Goal: Task Accomplishment & Management: Complete application form

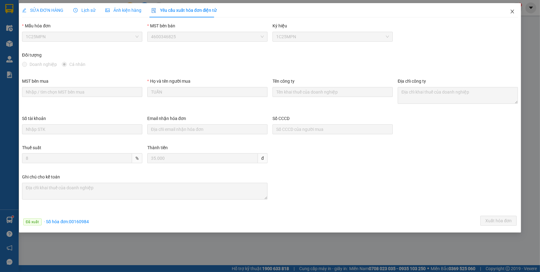
click at [512, 13] on icon "close" at bounding box center [512, 11] width 5 height 5
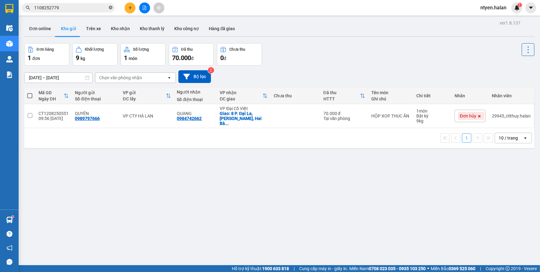
click at [109, 7] on icon "close-circle" at bounding box center [111, 8] width 4 height 4
click at [99, 8] on input "text" at bounding box center [70, 7] width 73 height 7
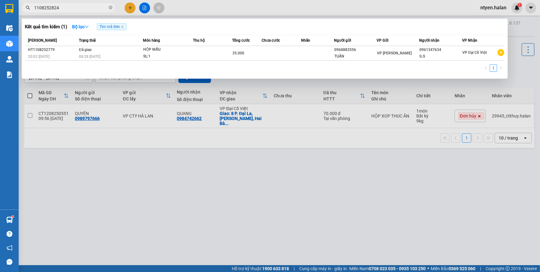
type input "1108252824"
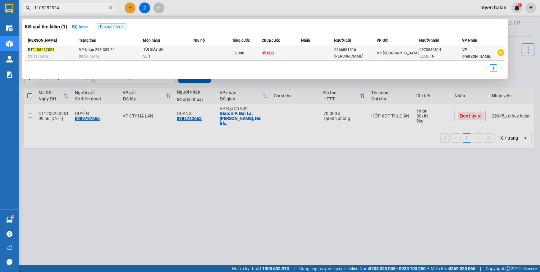
click at [105, 49] on span "VP Nhận 29E-339.24" at bounding box center [97, 50] width 36 height 4
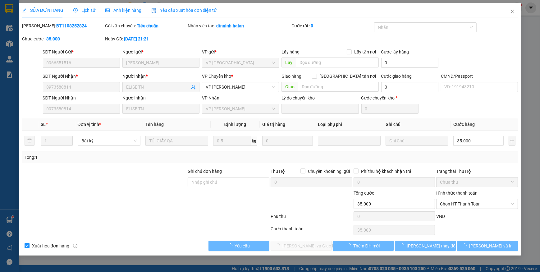
type input "0966551516"
type input "ELISE TQ"
type input "0973580814"
type input "ELISE TN"
type input "35.000"
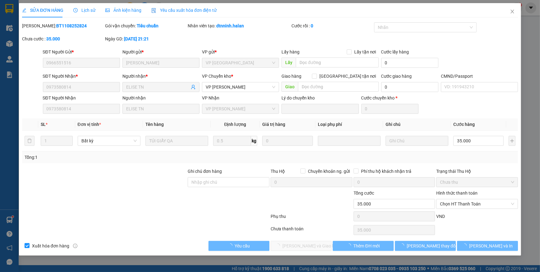
type input "35.000"
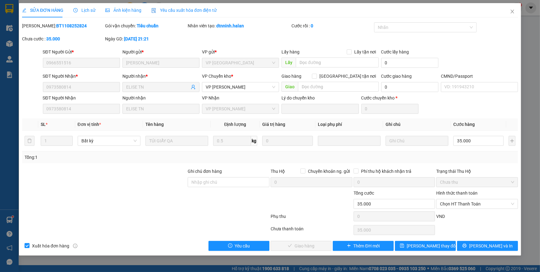
click at [169, 13] on div "Yêu cầu xuất hóa đơn điện tử" at bounding box center [184, 10] width 66 height 7
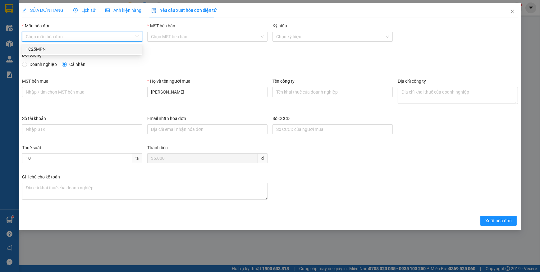
click at [47, 36] on input "Mẫu hóa đơn" at bounding box center [80, 36] width 108 height 9
click at [41, 48] on div "1C25MPN" at bounding box center [82, 49] width 113 height 7
type input "8"
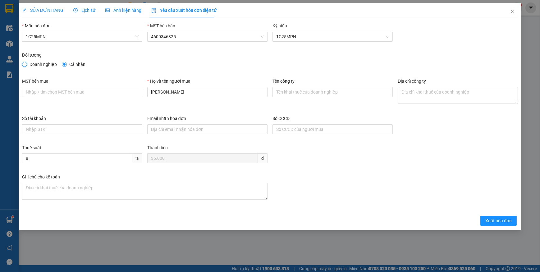
click at [25, 63] on input "Doanh nghiệp" at bounding box center [24, 64] width 4 height 4
radio input "true"
radio input "false"
click at [83, 93] on input "MST bên mua" at bounding box center [82, 92] width 120 height 10
paste input "0108393204"
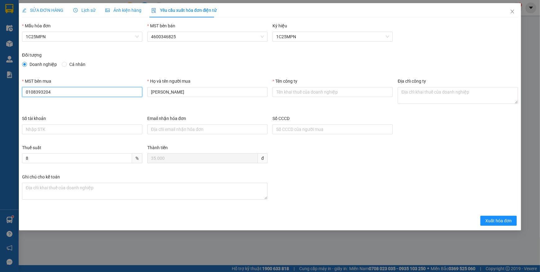
type input "0108393204"
click at [295, 94] on input "Tên công ty" at bounding box center [333, 92] width 120 height 10
paste input "CÔNG TY TNHH THỜI TRANG ELISE"
type input "CÔNG TY TNHH THỜI TRANG ELISE"
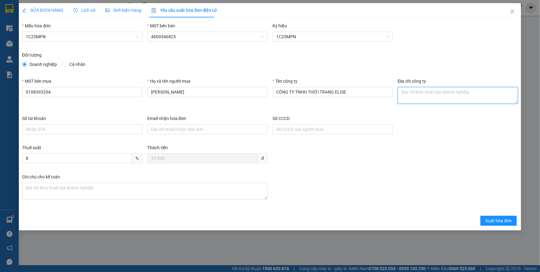
click at [416, 93] on textarea "Địa chỉ công ty" at bounding box center [458, 95] width 120 height 17
paste textarea "Số 2 Đường Tôn Thất Tùng, Phường Kim Liên, Thành phố Hà Nội, Việt Nam."
type textarea "Số 2 Đường Tôn Thất Tùng, Phường Kim Liên, Thành phố Hà Nội, Việt Nam."
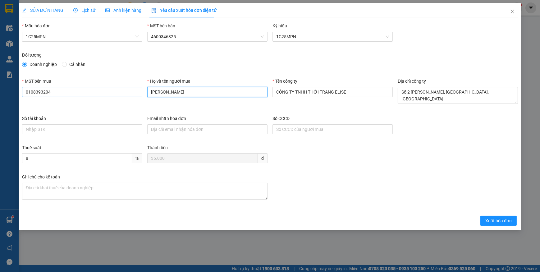
drag, startPoint x: 177, startPoint y: 91, endPoint x: 116, endPoint y: 88, distance: 61.3
click at [116, 88] on div "MST bên mua 0108393204 Họ và tên người mua ELISE TQ Tên công ty CÔNG TY TNHH TH…" at bounding box center [270, 96] width 501 height 37
type input "Nguyễn Thanh Tâm"
click at [489, 220] on span "Xuất hóa đơn" at bounding box center [498, 220] width 26 height 7
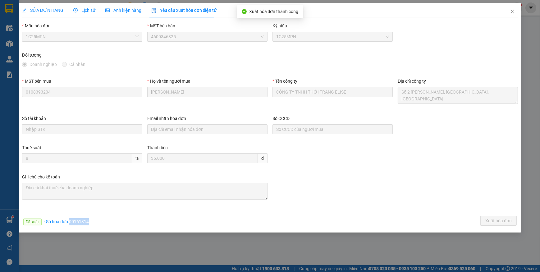
drag, startPoint x: 68, startPoint y: 221, endPoint x: 95, endPoint y: 221, distance: 27.0
click at [95, 221] on div "Đã xuất · Số hóa đơn: 00161314 Xuất hóa đơn" at bounding box center [270, 222] width 499 height 12
copy span "00161314"
click at [514, 12] on icon "close" at bounding box center [512, 11] width 5 height 5
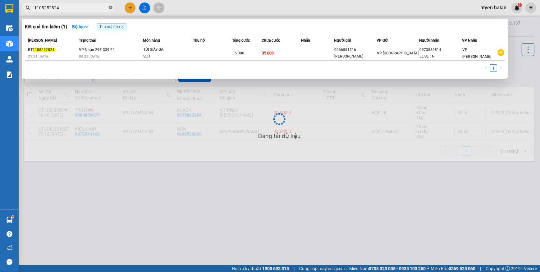
click at [112, 5] on span at bounding box center [111, 8] width 4 height 6
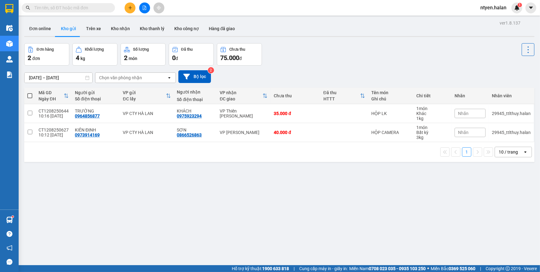
click at [111, 6] on span at bounding box center [111, 7] width 4 height 7
click at [74, 3] on span at bounding box center [68, 7] width 93 height 9
click at [76, 6] on input "text" at bounding box center [70, 7] width 73 height 7
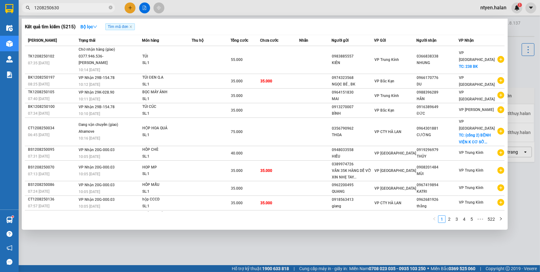
type input "1208250630"
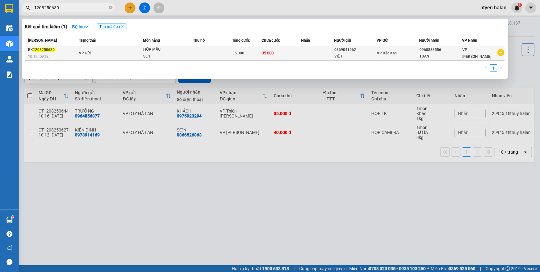
click at [131, 52] on td "VP Gửi" at bounding box center [110, 53] width 66 height 15
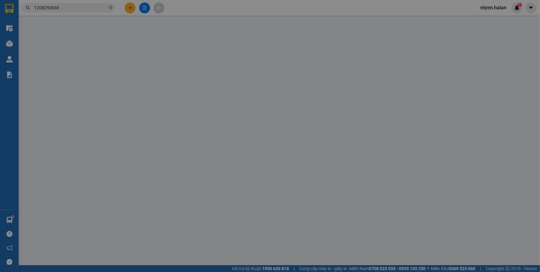
type input "0369041962"
type input "VIỆT"
type input "0968883556"
type input "TUẤN"
type input "35.000"
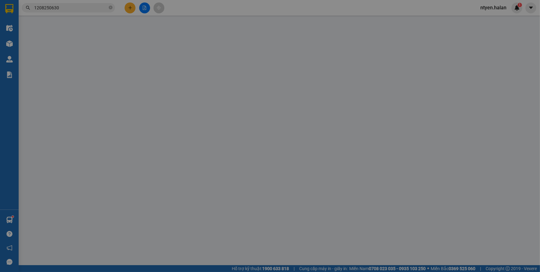
type input "35.000"
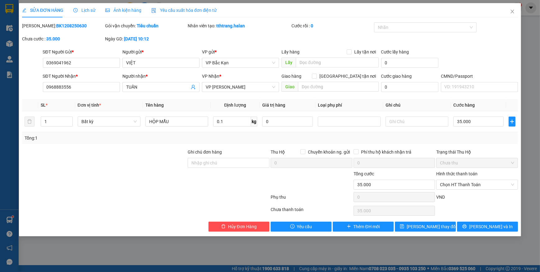
click at [179, 12] on span "Yêu cầu xuất hóa đơn điện tử" at bounding box center [184, 10] width 66 height 5
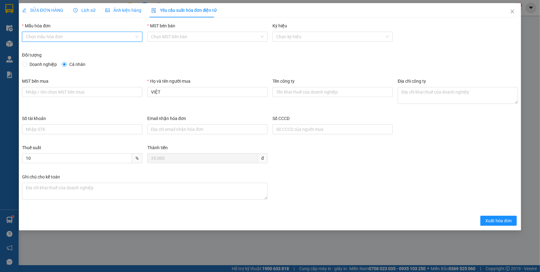
click at [49, 34] on input "Mẫu hóa đơn" at bounding box center [80, 36] width 108 height 9
drag, startPoint x: 42, startPoint y: 50, endPoint x: 45, endPoint y: 53, distance: 3.7
click at [43, 50] on div "1C25MPN" at bounding box center [82, 49] width 113 height 7
type input "8"
drag, startPoint x: 28, startPoint y: 65, endPoint x: 31, endPoint y: 69, distance: 4.6
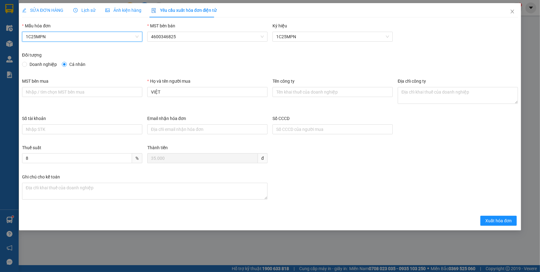
click at [28, 65] on span "Doanh nghiệp" at bounding box center [43, 64] width 32 height 7
click at [26, 65] on input "Doanh nghiệp" at bounding box center [24, 64] width 4 height 4
radio input "true"
radio input "false"
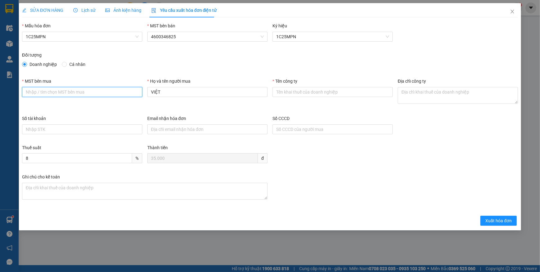
click at [83, 90] on input "MST bên mua" at bounding box center [82, 92] width 120 height 10
paste input "2300898187"
type input "2300898187"
click at [283, 93] on input "Tên công ty" at bounding box center [333, 92] width 120 height 10
paste input "CÔNG TY TNHH THƯƠNG MẠI DỊCH VỤ Y TẾ BẠCH MAI"
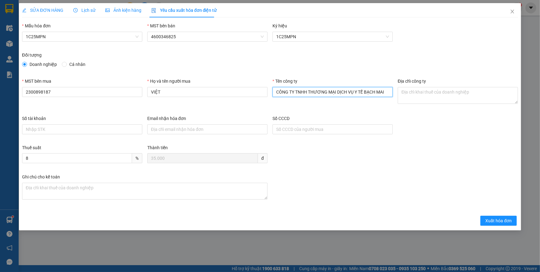
type input "CÔNG TY TNHH THƯƠNG MẠI DỊCH VỤ Y TẾ BẠCH MAI"
click at [413, 95] on textarea "Địa chỉ công ty" at bounding box center [458, 95] width 120 height 17
paste textarea "Số nhà 24 đường Võ Cường 16, Phường Võ Cường, Tỉnh Bắc Ninh, Việt Nam."
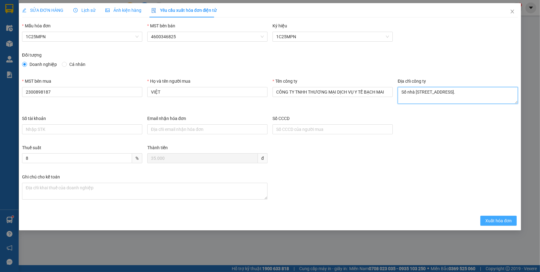
type textarea "Số nhà 24 đường Võ Cường 16, Phường Võ Cường, Tỉnh Bắc Ninh, Việt Nam."
click at [491, 220] on span "Xuất hóa đơn" at bounding box center [498, 220] width 26 height 7
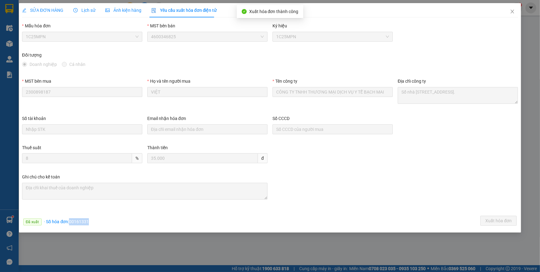
drag, startPoint x: 69, startPoint y: 221, endPoint x: 100, endPoint y: 224, distance: 30.9
click at [100, 224] on div "Đã xuất · Số hóa đơn: 00161331 Xuất hóa đơn" at bounding box center [270, 222] width 499 height 12
copy span "00161331"
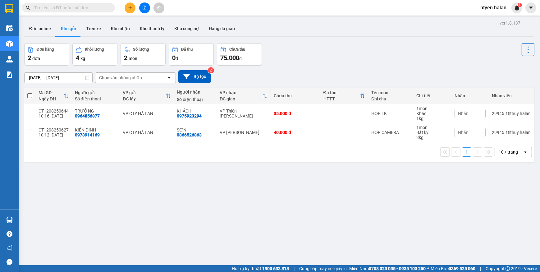
click at [74, 4] on input "text" at bounding box center [70, 7] width 73 height 7
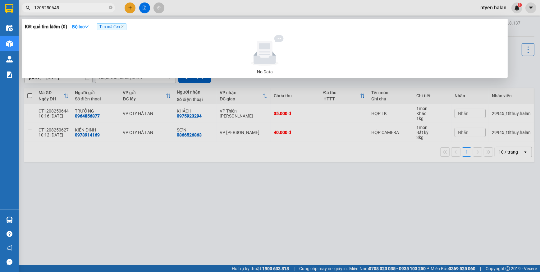
type input "1208250645"
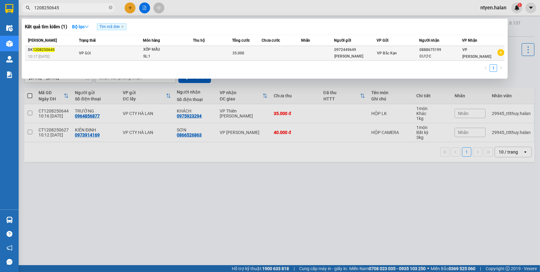
click at [80, 53] on span "VP Gửi" at bounding box center [85, 53] width 12 height 4
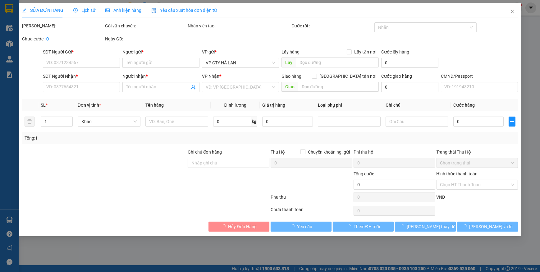
type input "0972449649"
type input "BÙI NGỌC HẢI"
type input "0888675199"
type input "ĐƯỢC"
type input "35.000"
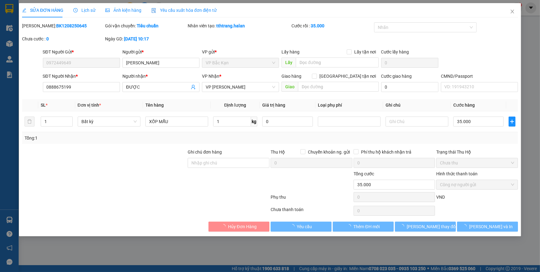
click at [169, 11] on span "Yêu cầu xuất hóa đơn điện tử" at bounding box center [184, 10] width 66 height 5
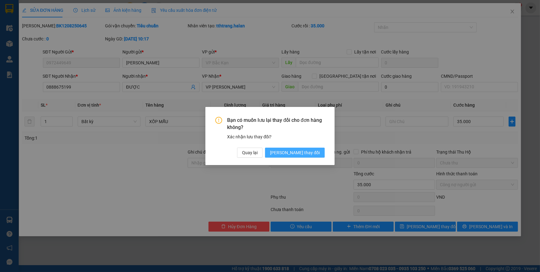
click at [306, 151] on span "Lưu thay đổi" at bounding box center [295, 152] width 50 height 7
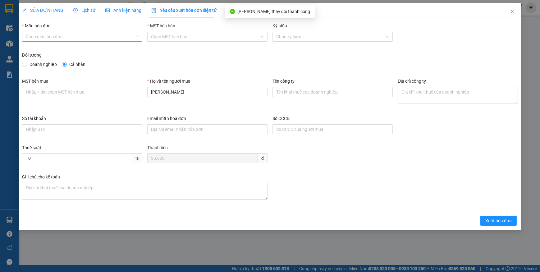
drag, startPoint x: 56, startPoint y: 37, endPoint x: 51, endPoint y: 41, distance: 6.4
click at [55, 37] on input "Mẫu hóa đơn" at bounding box center [80, 36] width 108 height 9
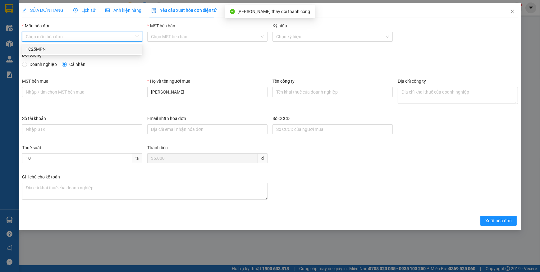
click at [32, 49] on div "1C25MPN" at bounding box center [82, 49] width 113 height 7
type input "8"
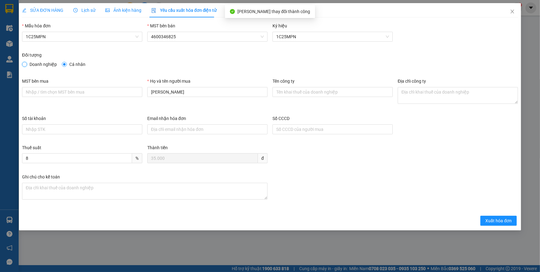
drag, startPoint x: 26, startPoint y: 63, endPoint x: 31, endPoint y: 79, distance: 16.2
click at [26, 64] on input "Doanh nghiệp" at bounding box center [24, 64] width 4 height 4
radio input "true"
radio input "false"
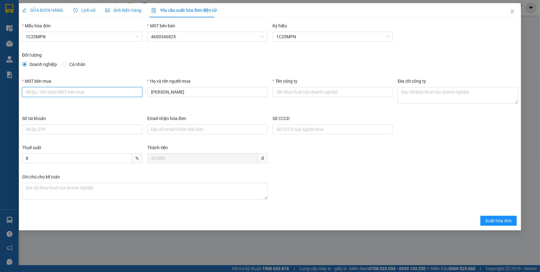
click at [36, 89] on input "MST bên mua" at bounding box center [82, 92] width 120 height 10
click at [93, 89] on input "MST bên mua" at bounding box center [82, 92] width 120 height 10
paste input "0101234974"
type input "0101234974"
click at [348, 94] on input "Tên công ty" at bounding box center [333, 92] width 120 height 10
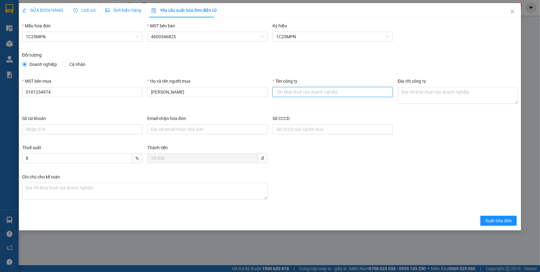
paste input "CÔNG TY TNHH MEDLATEC VIỆT NAM"
type input "CÔNG TY TNHH MEDLATEC VIỆT NAM"
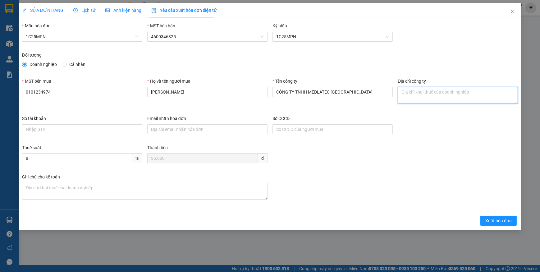
click at [421, 95] on textarea "Địa chỉ công ty" at bounding box center [458, 95] width 120 height 17
paste textarea "Số 42 - 44, phố Nghĩa Dũng, Phường Hồng Hà, Thành phố Hà Nội, Việt Nam."
type textarea "Số 42 - 44, phố Nghĩa Dũng, Phường Hồng Hà, Thành phố Hà Nội, Việt Nam."
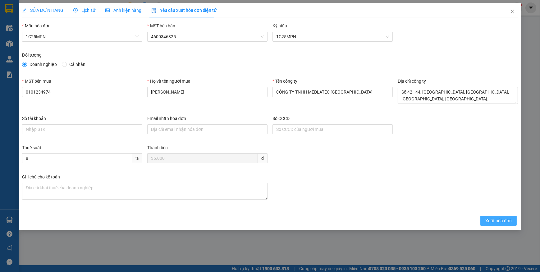
click at [493, 222] on span "Xuất hóa đơn" at bounding box center [498, 220] width 26 height 7
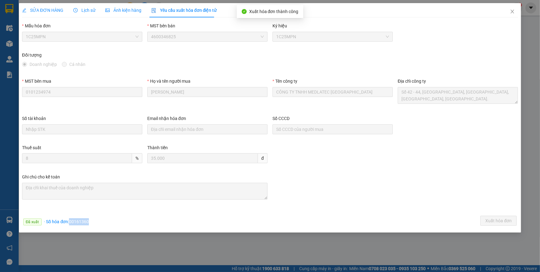
drag, startPoint x: 69, startPoint y: 219, endPoint x: 99, endPoint y: 222, distance: 30.8
click at [99, 222] on div "Đã xuất · Số hóa đơn: 00161360 Xuất hóa đơn" at bounding box center [270, 222] width 499 height 12
copy span "00161360"
